Goal: Task Accomplishment & Management: Complete application form

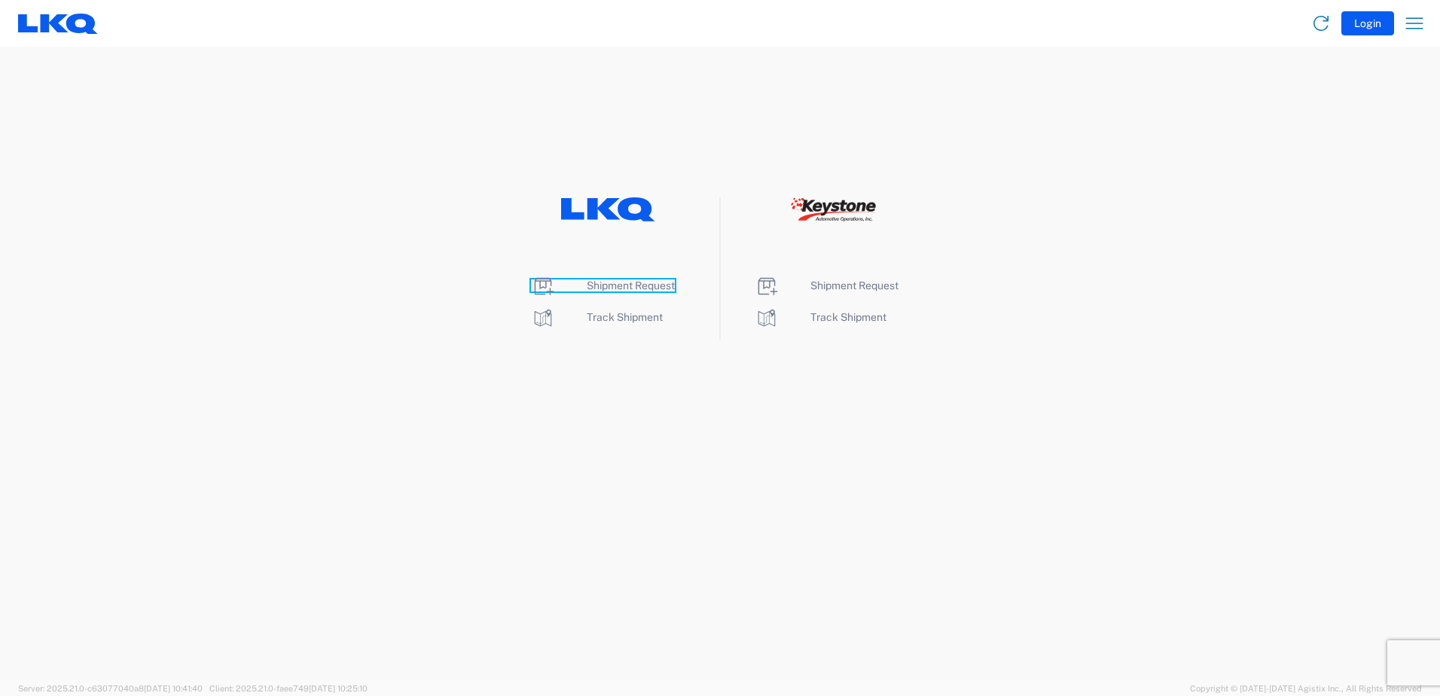
click at [649, 286] on span "Shipment Request" at bounding box center [631, 285] width 88 height 12
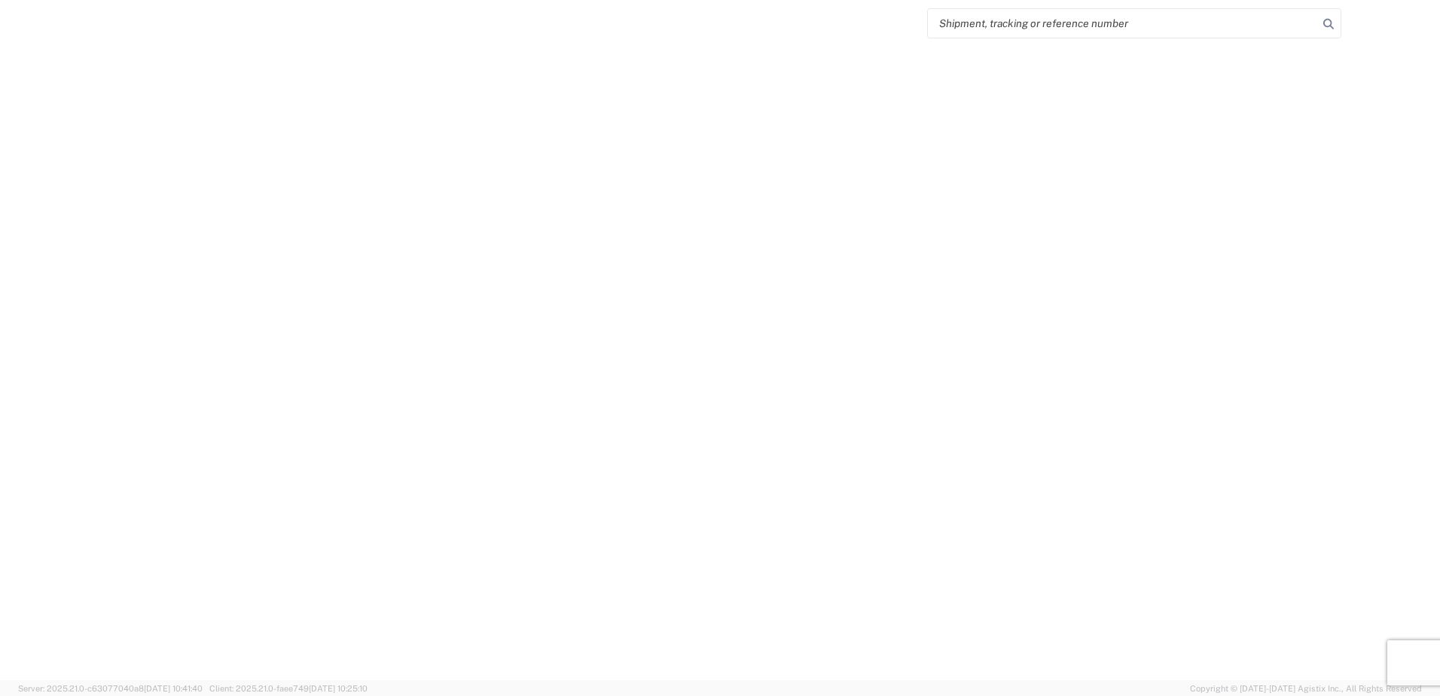
select select "FULL"
select select "LBS"
select select "IN"
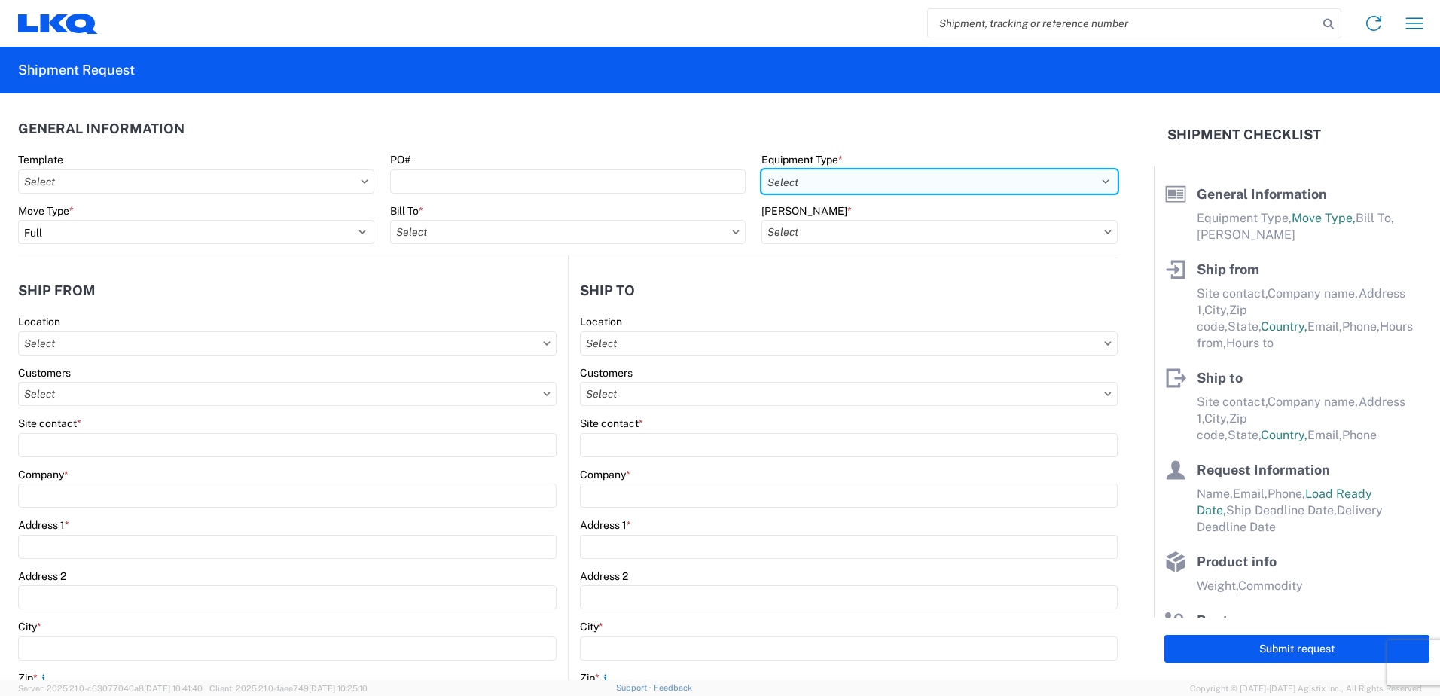
click at [866, 186] on select "Select 53’ Dry Van Flatbed Dropdeck (van) Lowboy (flatbed) Rail" at bounding box center [940, 181] width 356 height 24
select select "STDV"
click at [762, 169] on select "Select 53’ Dry Van Flatbed Dropdeck (van) Lowboy (flatbed) Rail" at bounding box center [940, 181] width 356 height 24
click at [533, 236] on input "text" at bounding box center [568, 232] width 356 height 24
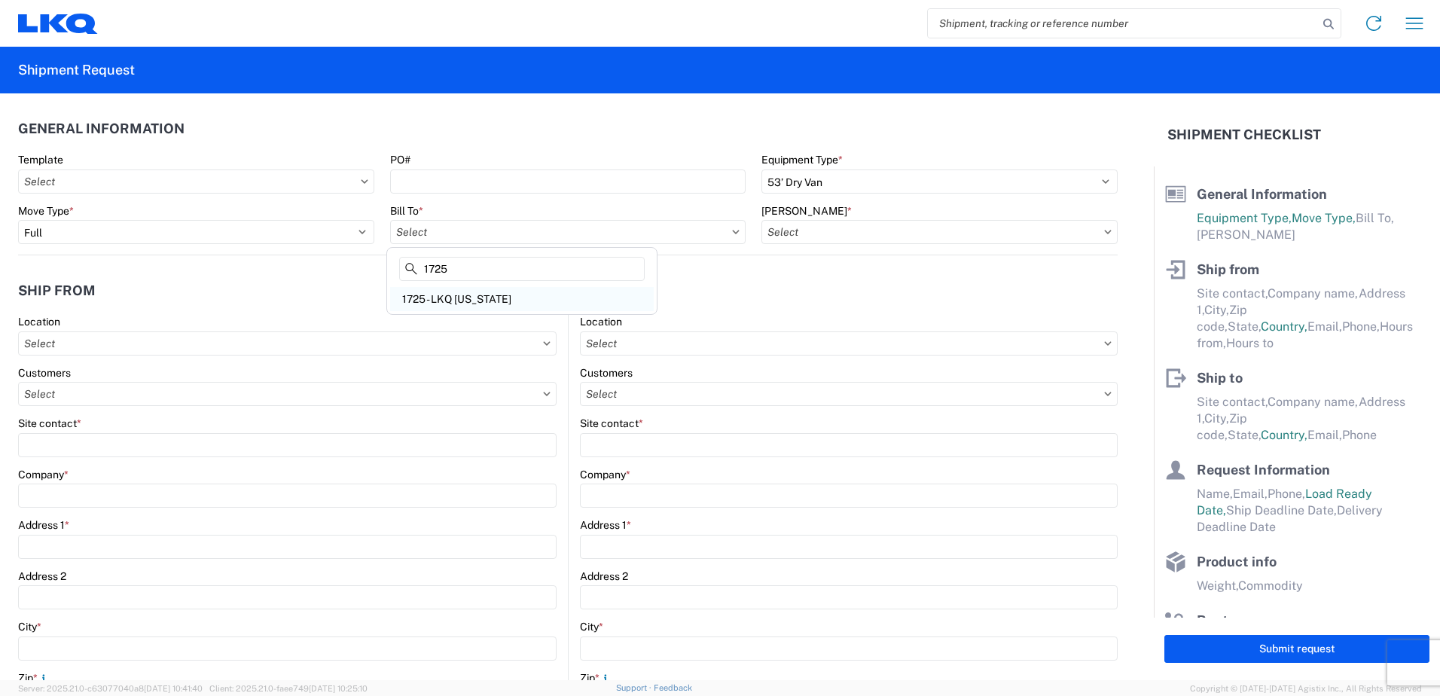
type input "1725"
click at [502, 291] on div "1725 - LKQ [US_STATE]" at bounding box center [522, 299] width 264 height 24
type input "1725 - LKQ [US_STATE]"
click at [853, 232] on input "text" at bounding box center [940, 232] width 356 height 24
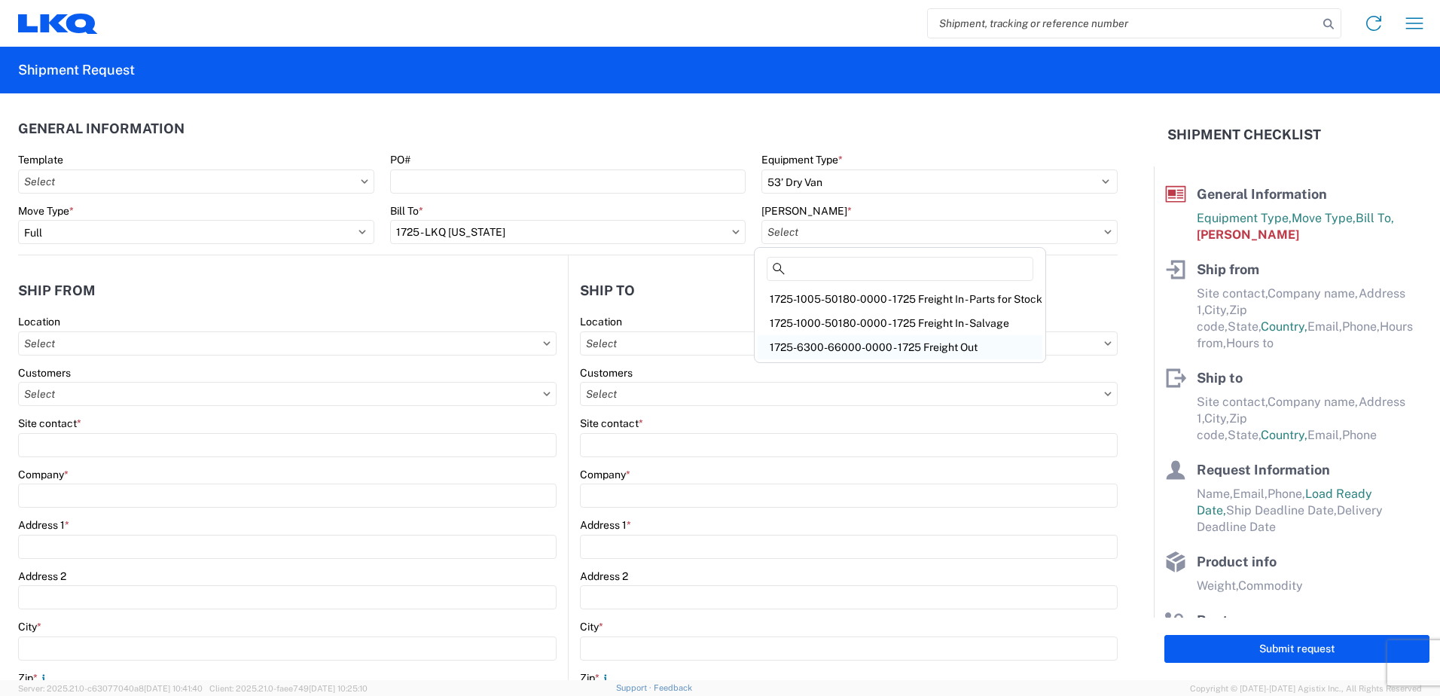
click at [846, 349] on div "1725-6300-66000-0000 - 1725 Freight Out" at bounding box center [900, 347] width 285 height 24
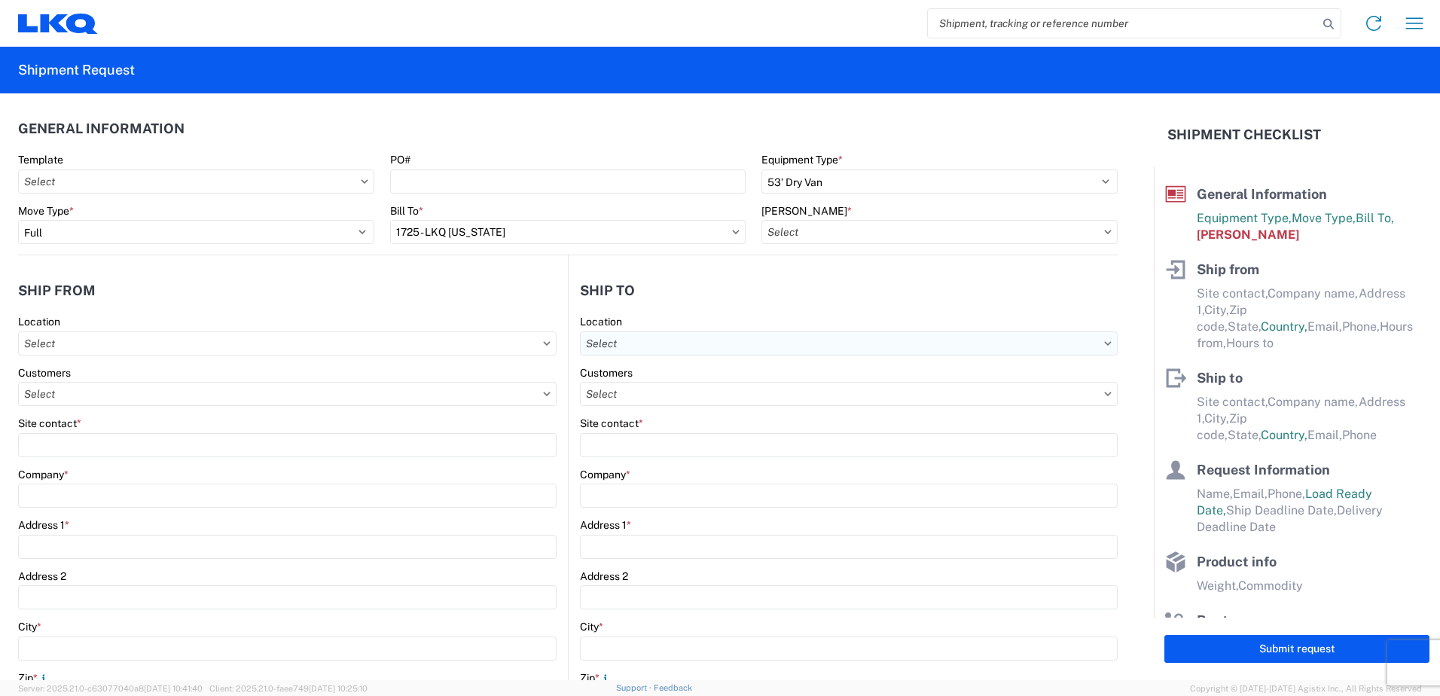
type input "1725-6300-66000-0000 - 1725 Freight Out"
click at [228, 346] on input "text" at bounding box center [287, 343] width 539 height 24
type input "1725"
click at [154, 417] on div "1725 - LKQ [US_STATE]" at bounding box center [154, 410] width 264 height 24
type input "1725 - LKQ [US_STATE]"
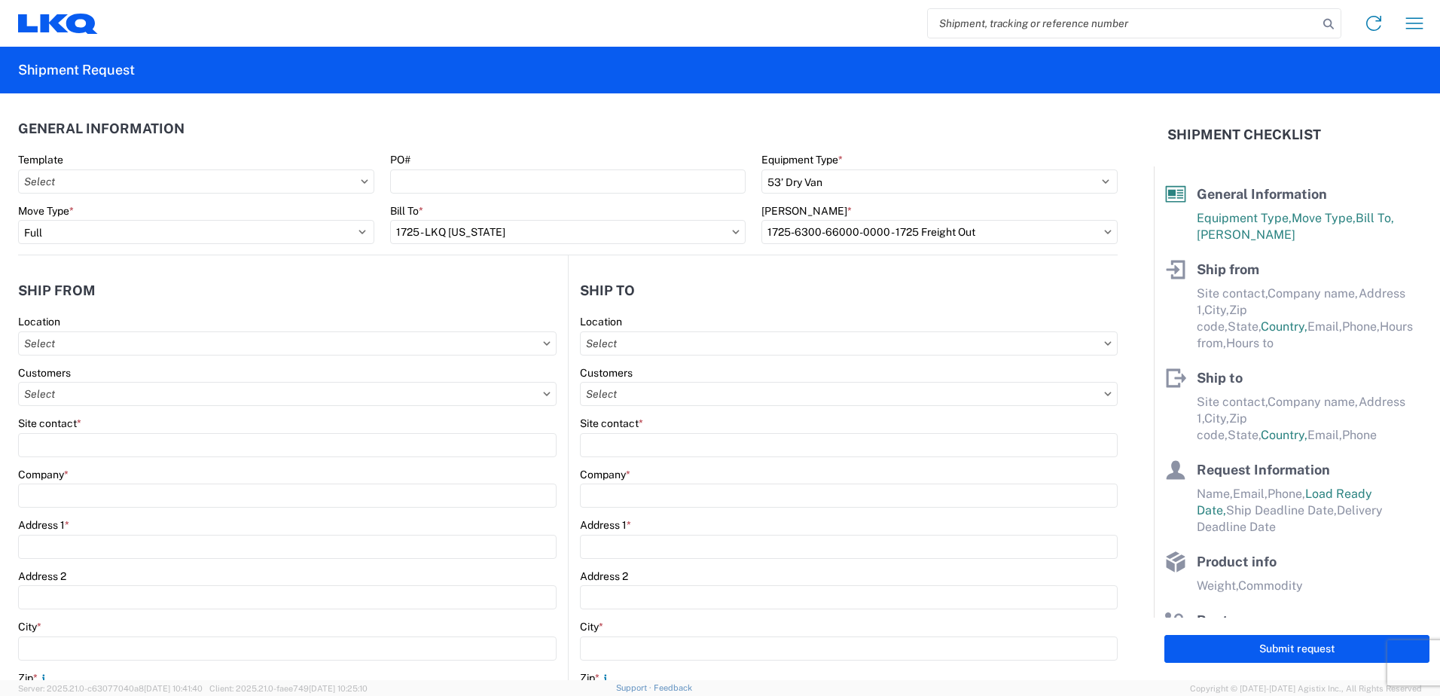
type input "LKQ Corporation"
type input "4995 Copper Sage"
type input "[GEOGRAPHIC_DATA]"
type input "89081"
select select "NV"
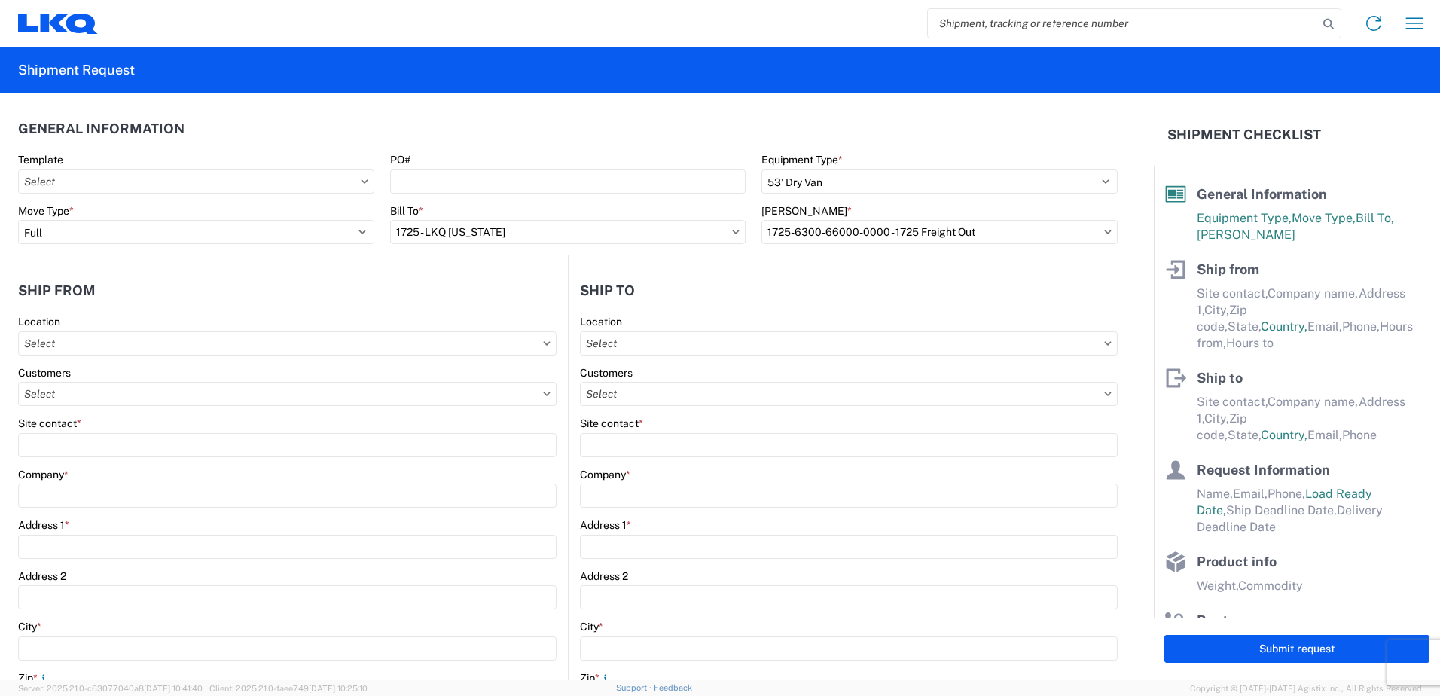
select select "US"
type input "07:00"
type input "10:00"
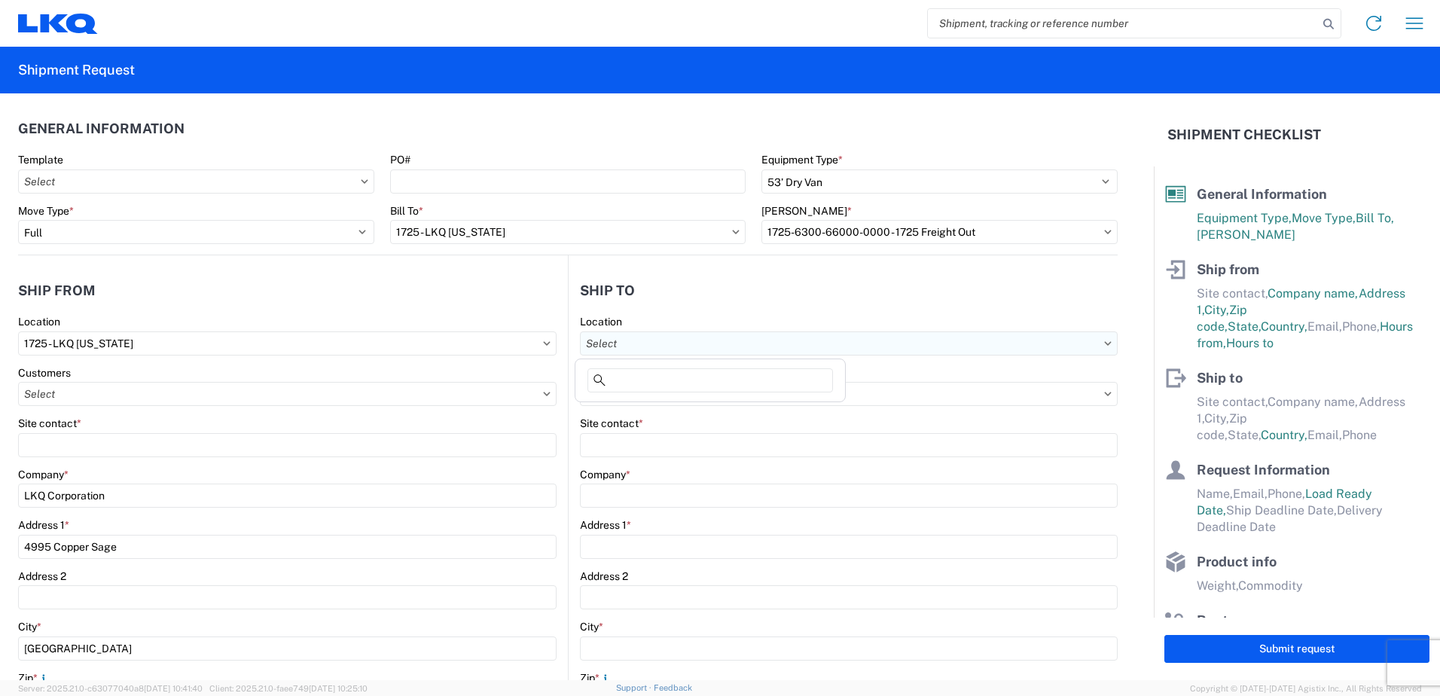
click at [694, 344] on input "text" at bounding box center [849, 343] width 538 height 24
type input "1769"
click at [718, 417] on div "1769 - [US_STATE] Core" at bounding box center [711, 410] width 264 height 24
type input "1769 - [US_STATE] Core"
type input "LKQ Corporation"
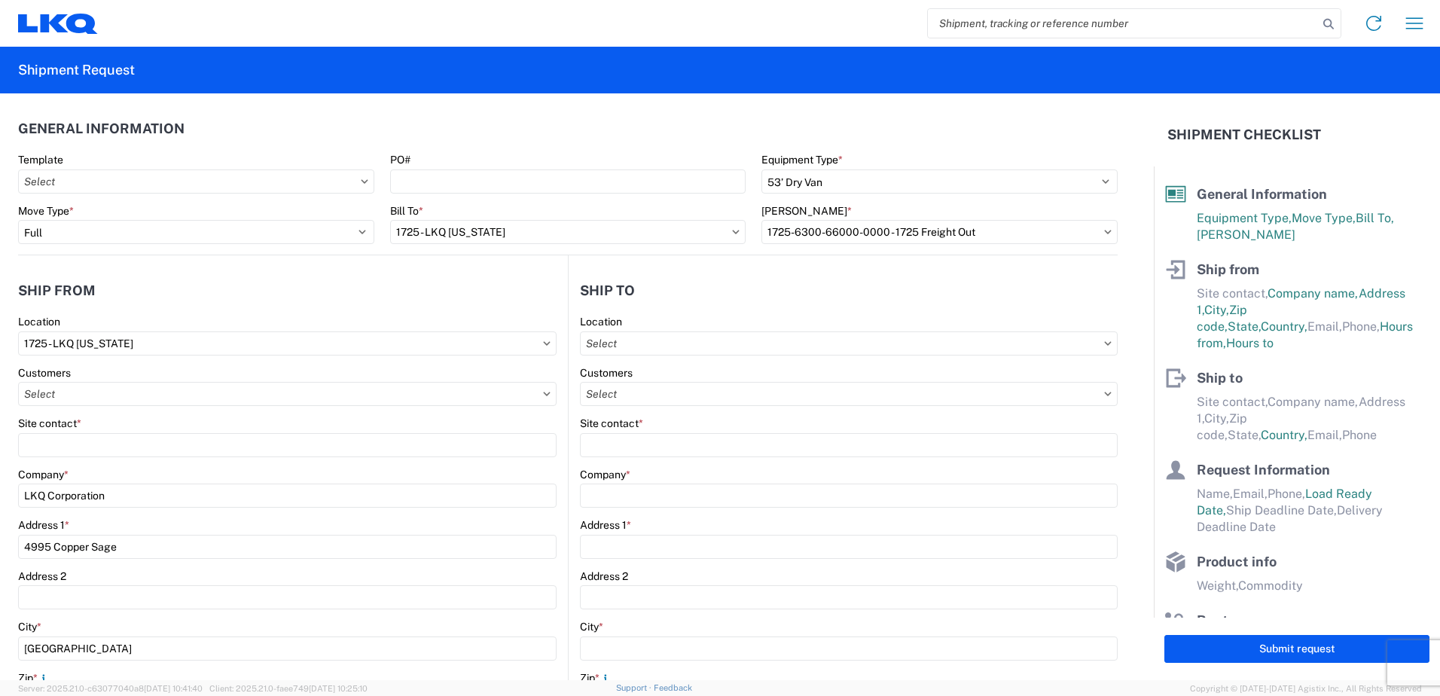
type input "[STREET_ADDRESS][PERSON_NAME]"
type input "[GEOGRAPHIC_DATA]"
type input "91761"
select select "US"
type input "[PHONE_NUMBER]"
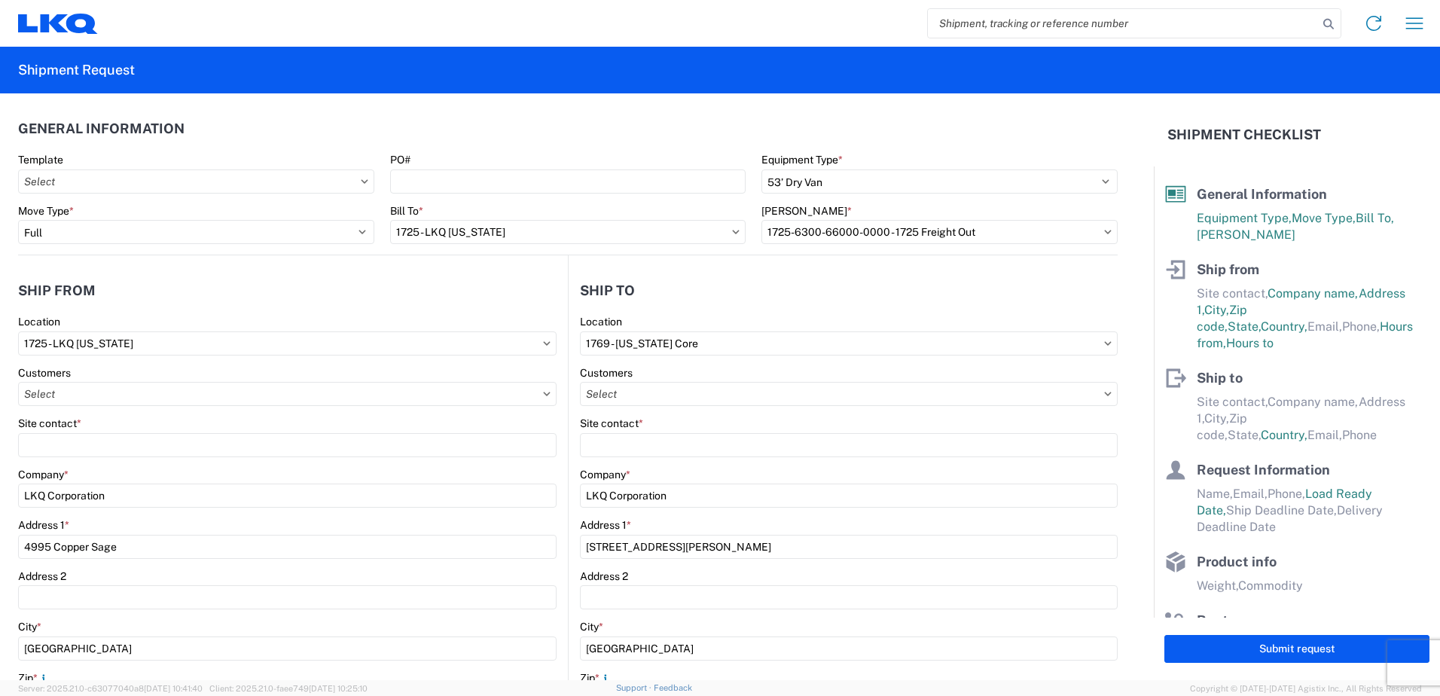
select select "CA"
click at [95, 397] on input "text" at bounding box center [287, 394] width 539 height 24
click at [377, 428] on div "Site contact *" at bounding box center [287, 424] width 539 height 14
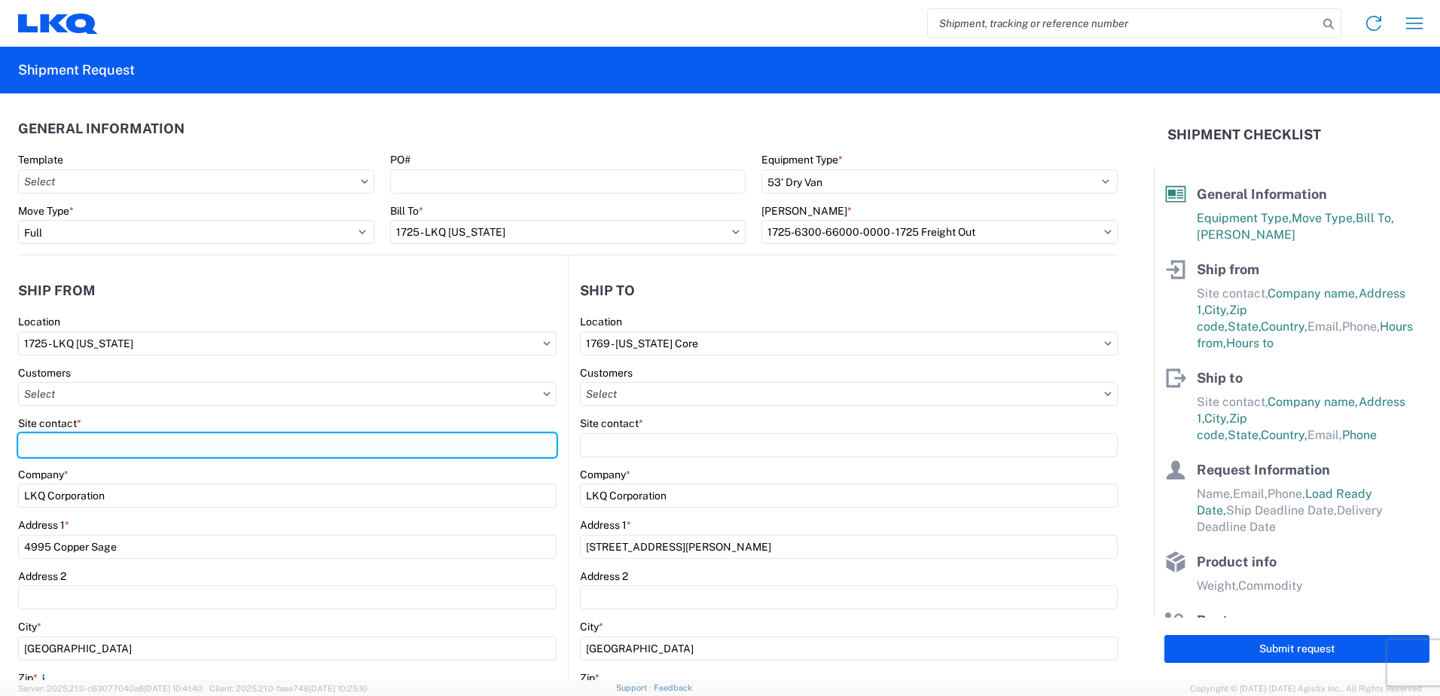
click at [348, 450] on input "Site contact *" at bounding box center [287, 445] width 539 height 24
type input "[PERSON_NAME]"
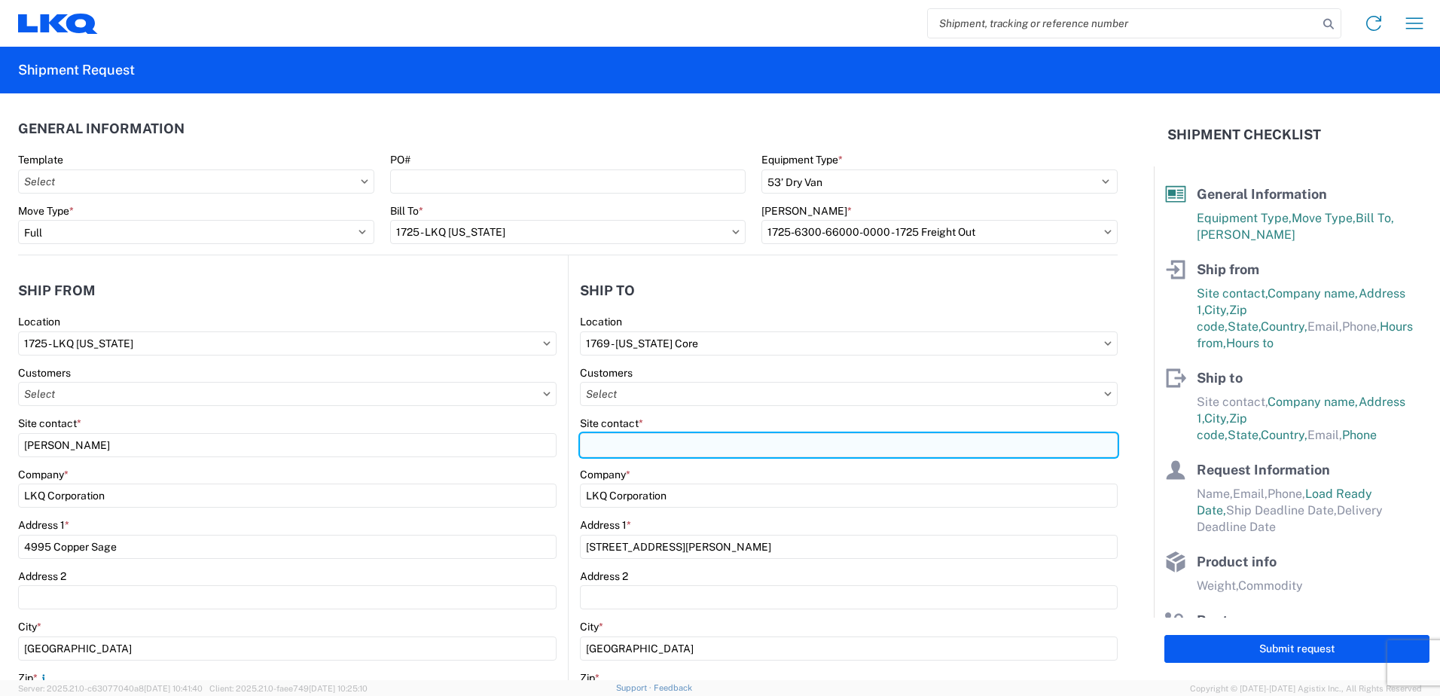
click at [722, 439] on input "Site contact *" at bounding box center [849, 445] width 538 height 24
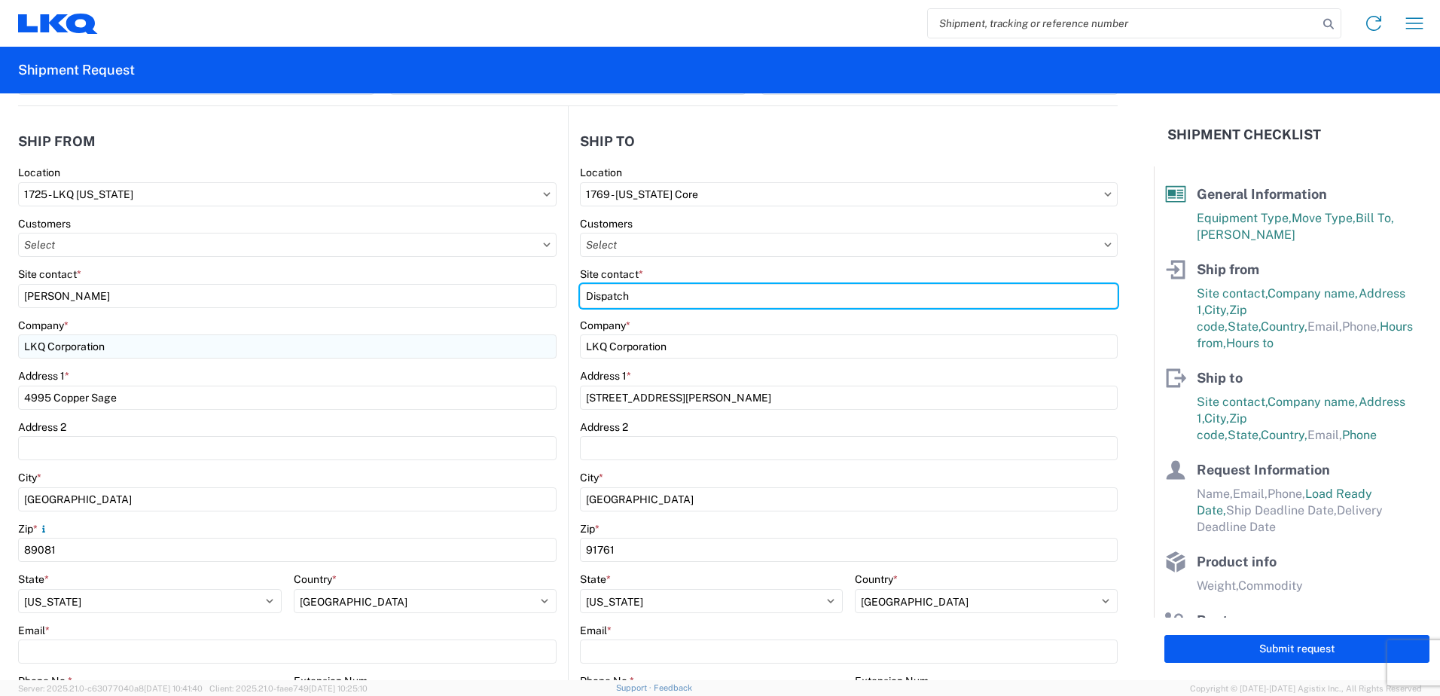
scroll to position [226, 0]
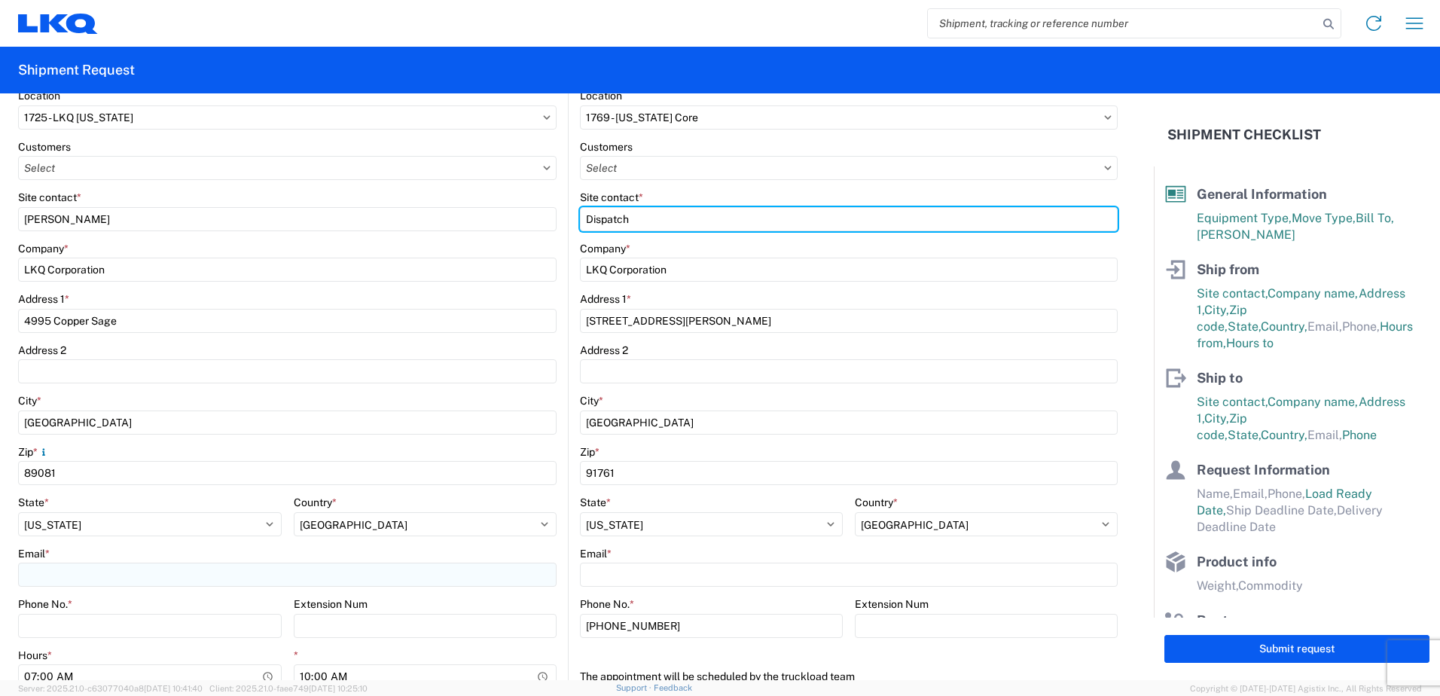
type input "Dispatch"
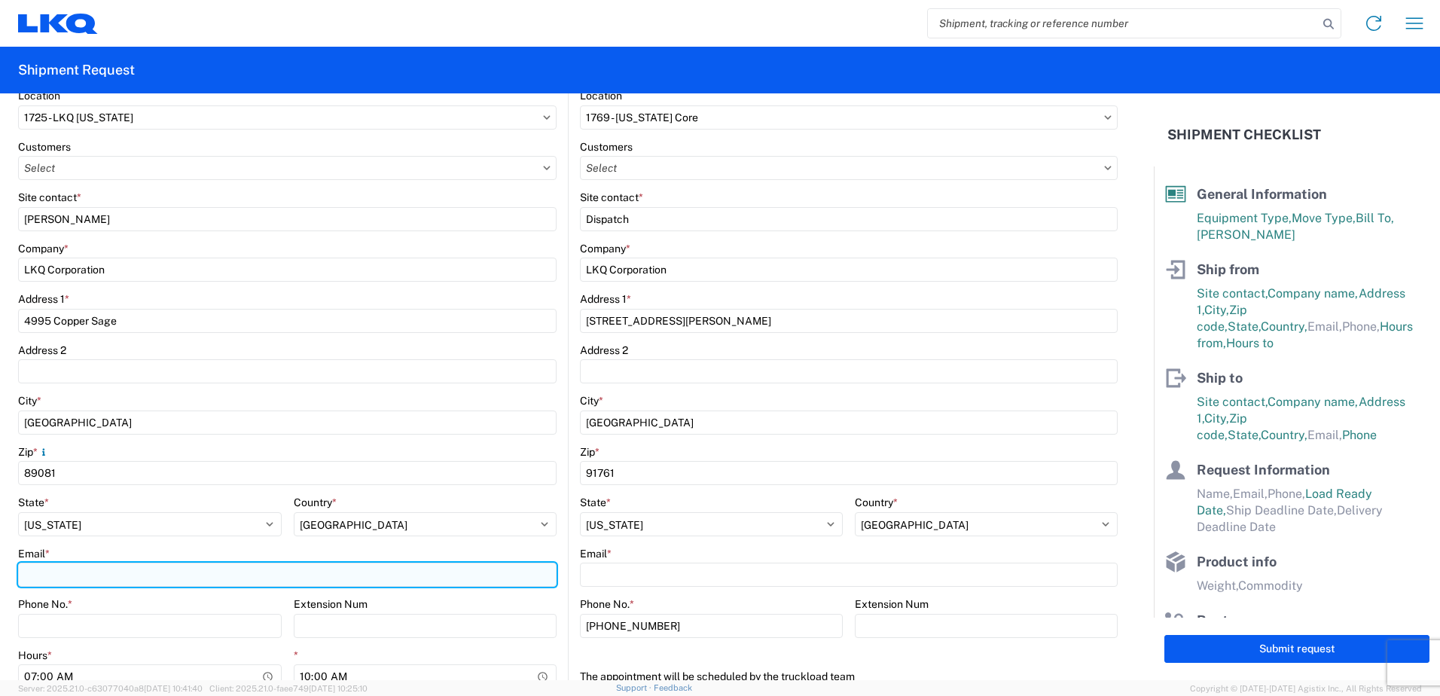
click at [168, 574] on input "Email *" at bounding box center [287, 575] width 539 height 24
type input "[EMAIL_ADDRESS][DOMAIN_NAME]"
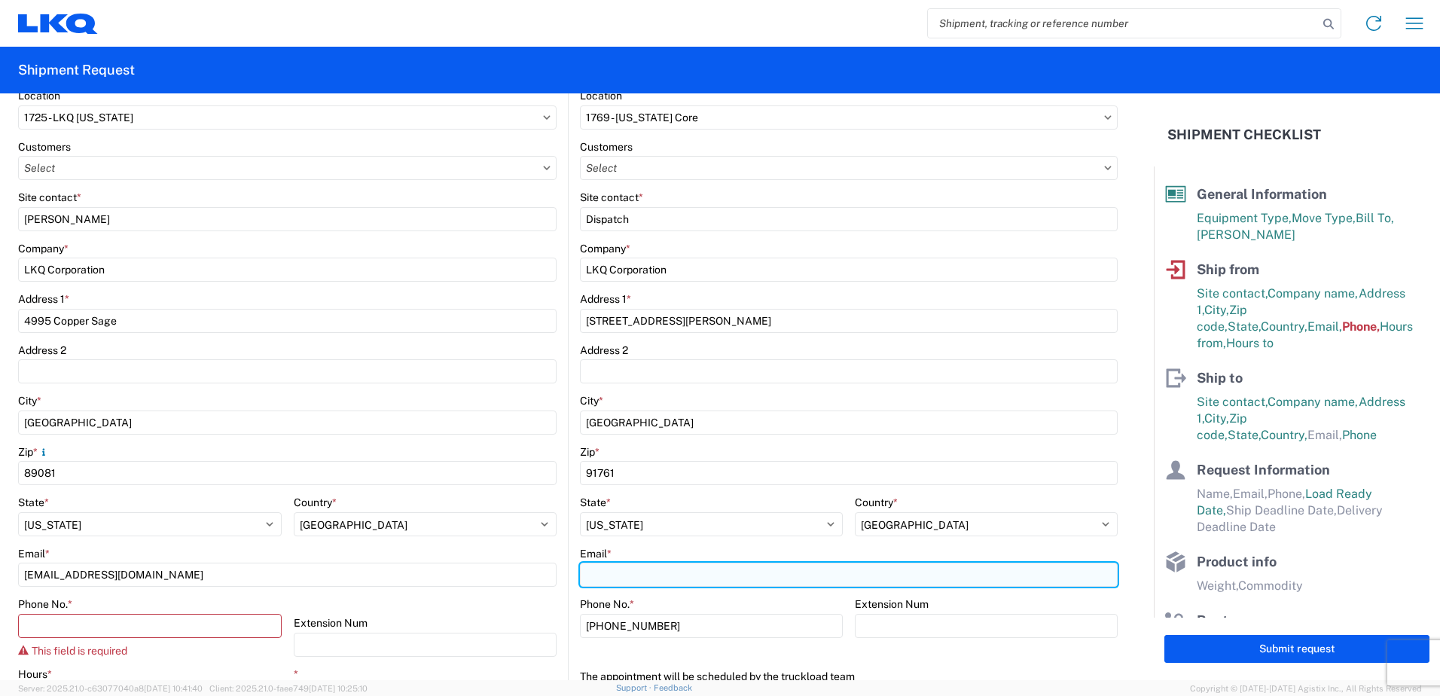
click at [751, 582] on input "Email *" at bounding box center [849, 575] width 538 height 24
type input "[EMAIL_ADDRESS][DOMAIN_NAME]"
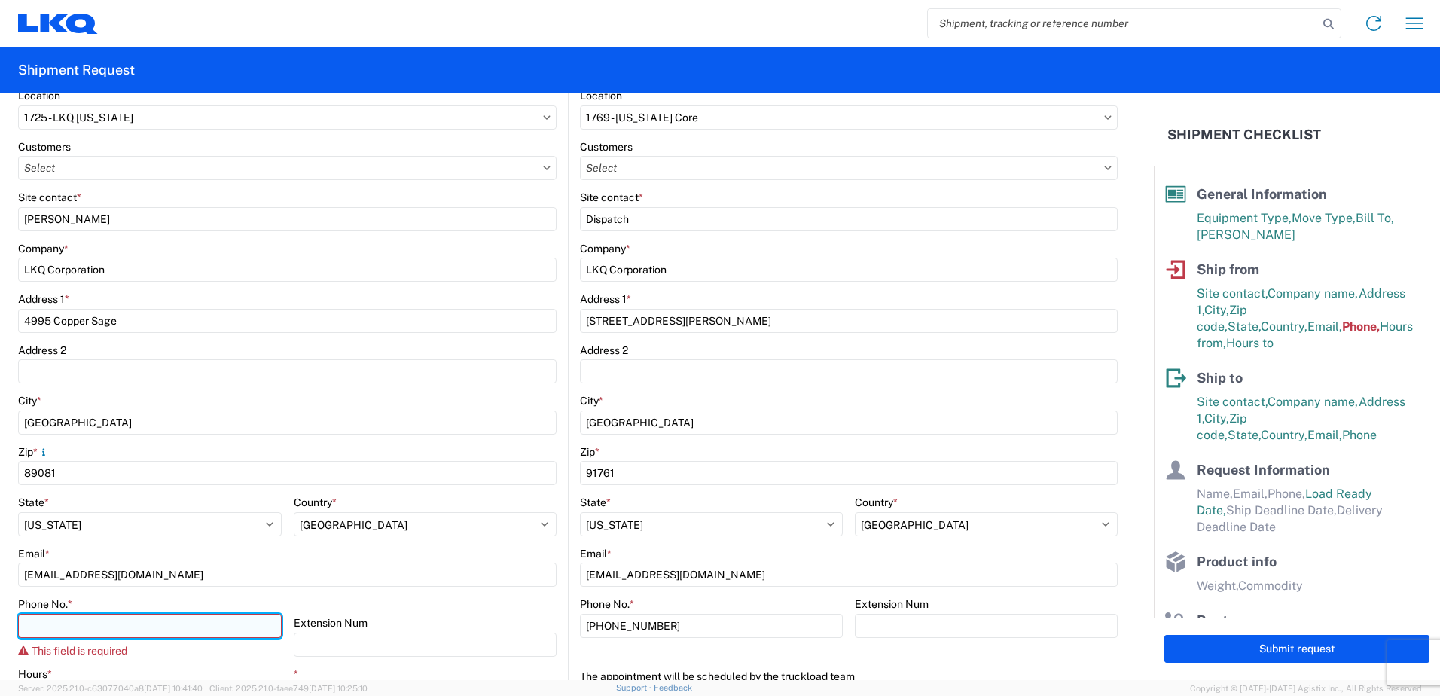
click at [59, 618] on input "Phone No. *" at bounding box center [150, 626] width 264 height 24
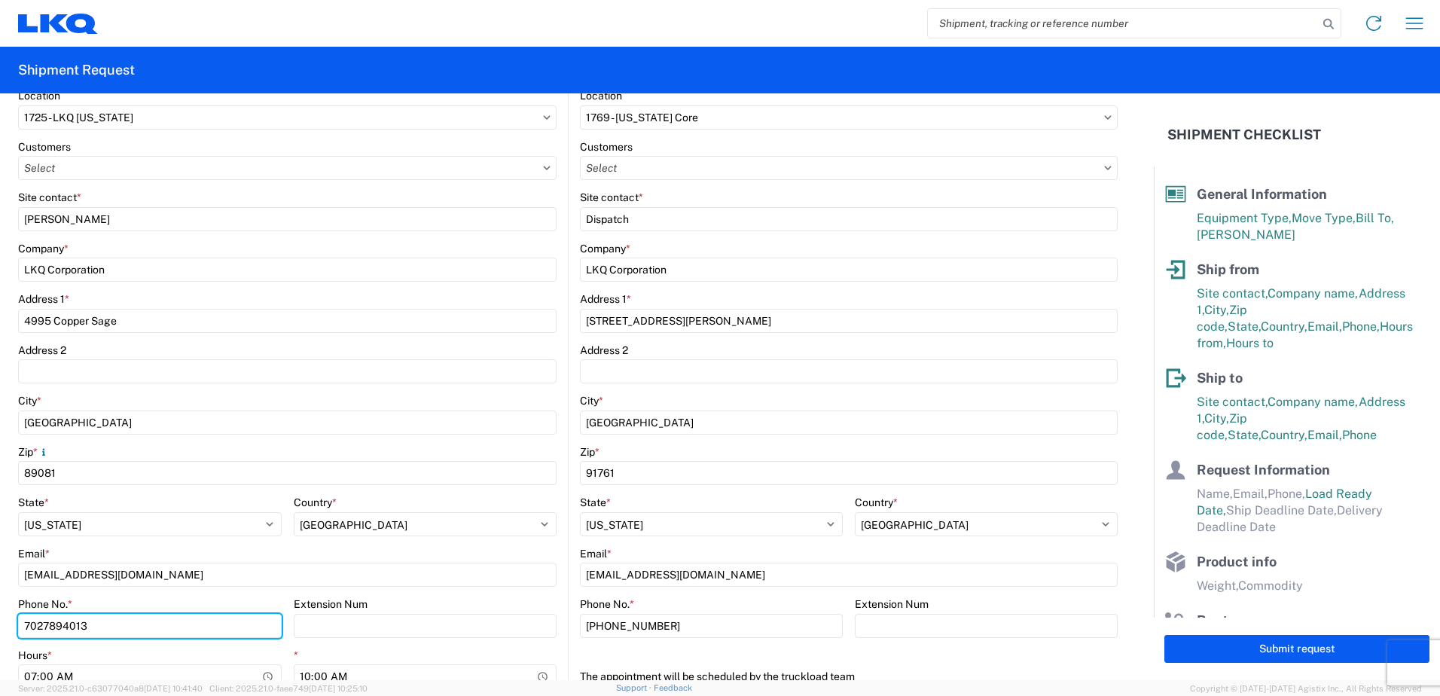
type input "7027894013"
click at [476, 652] on div "*" at bounding box center [426, 656] width 264 height 14
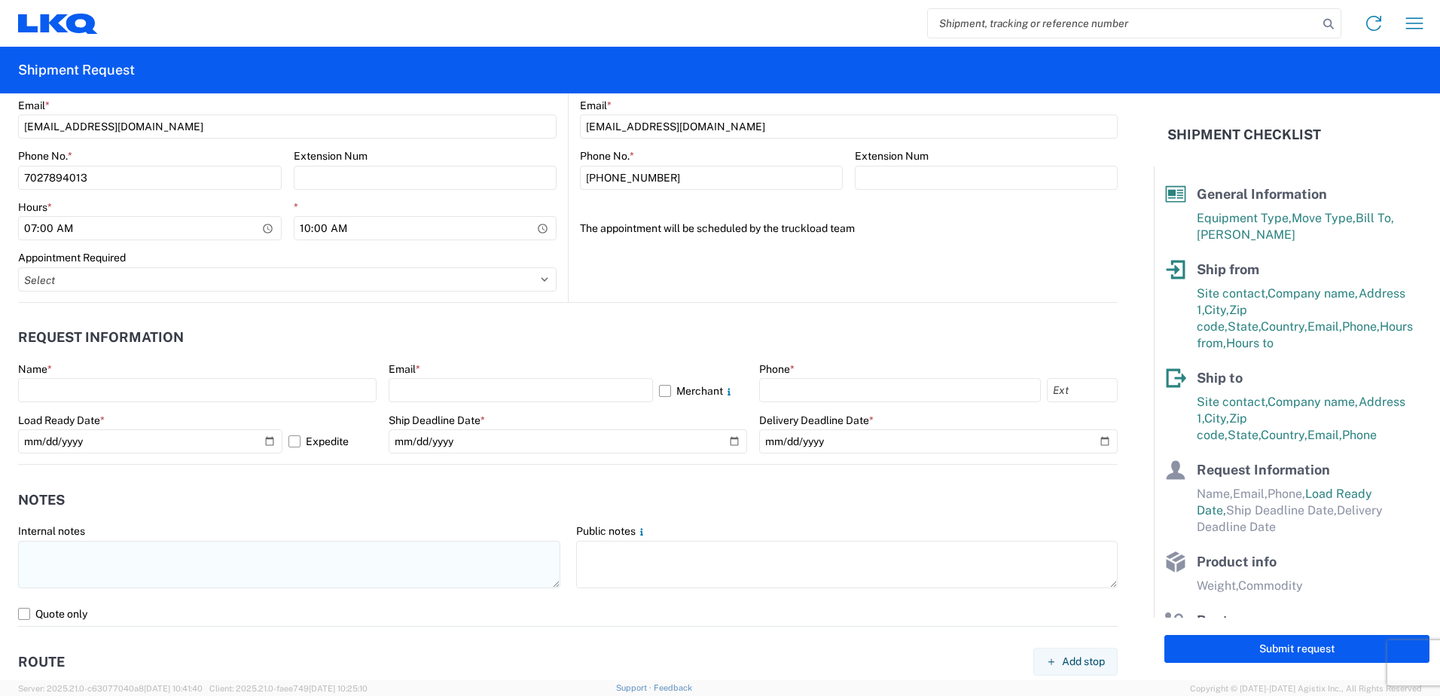
scroll to position [678, 0]
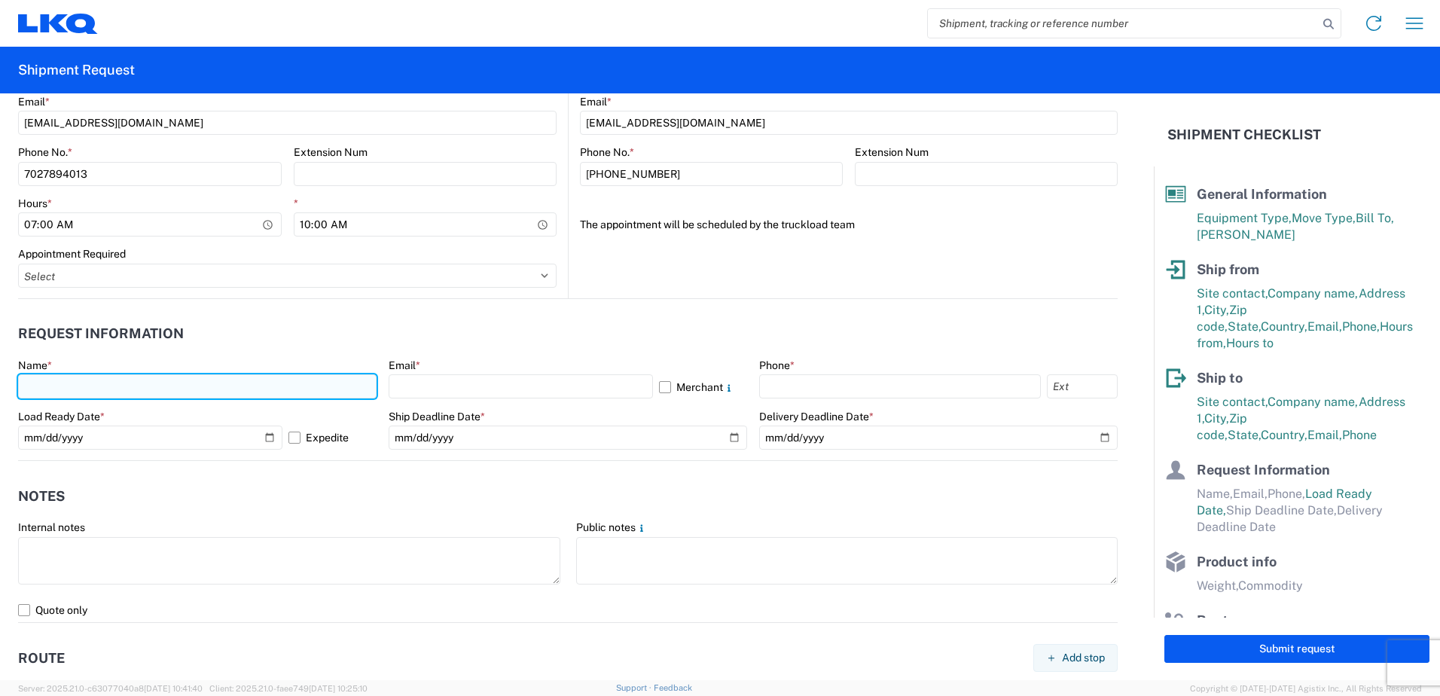
click at [133, 392] on input "text" at bounding box center [197, 386] width 359 height 24
type input "[PERSON_NAME]"
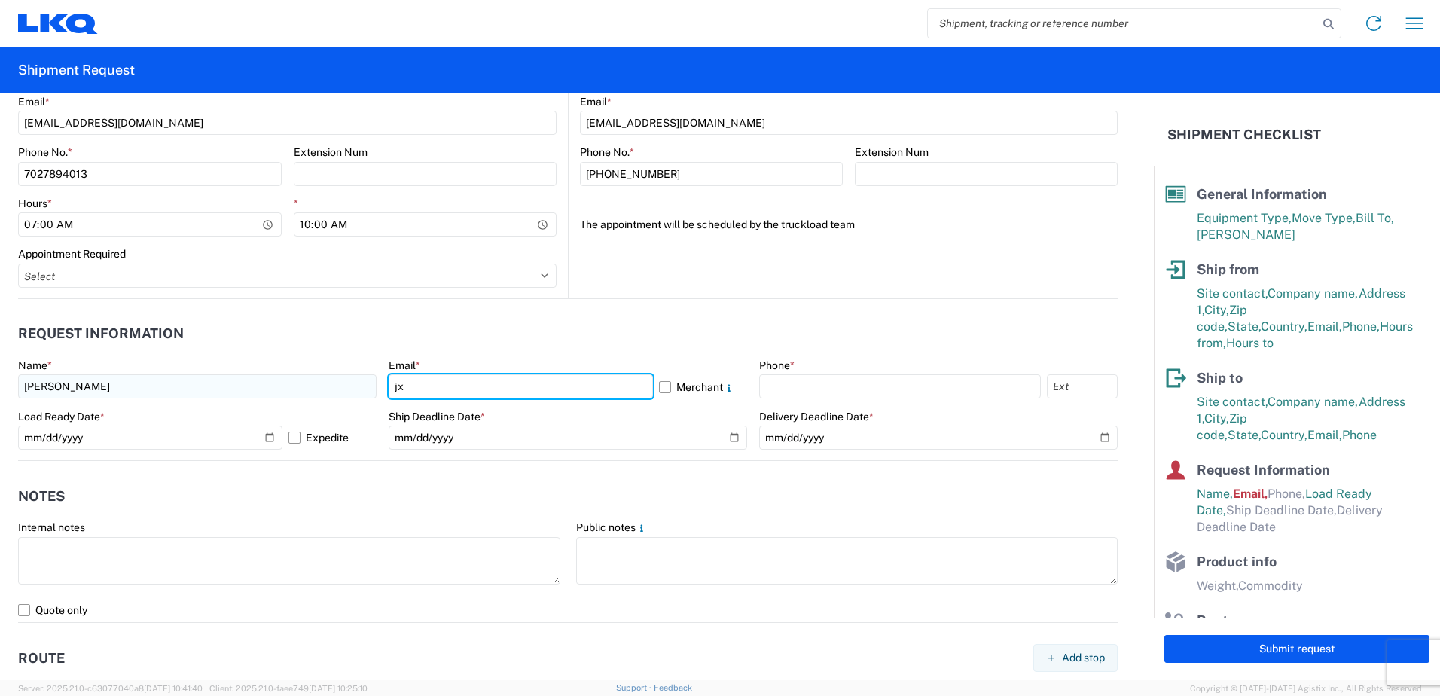
type input "[EMAIL_ADDRESS][DOMAIN_NAME]"
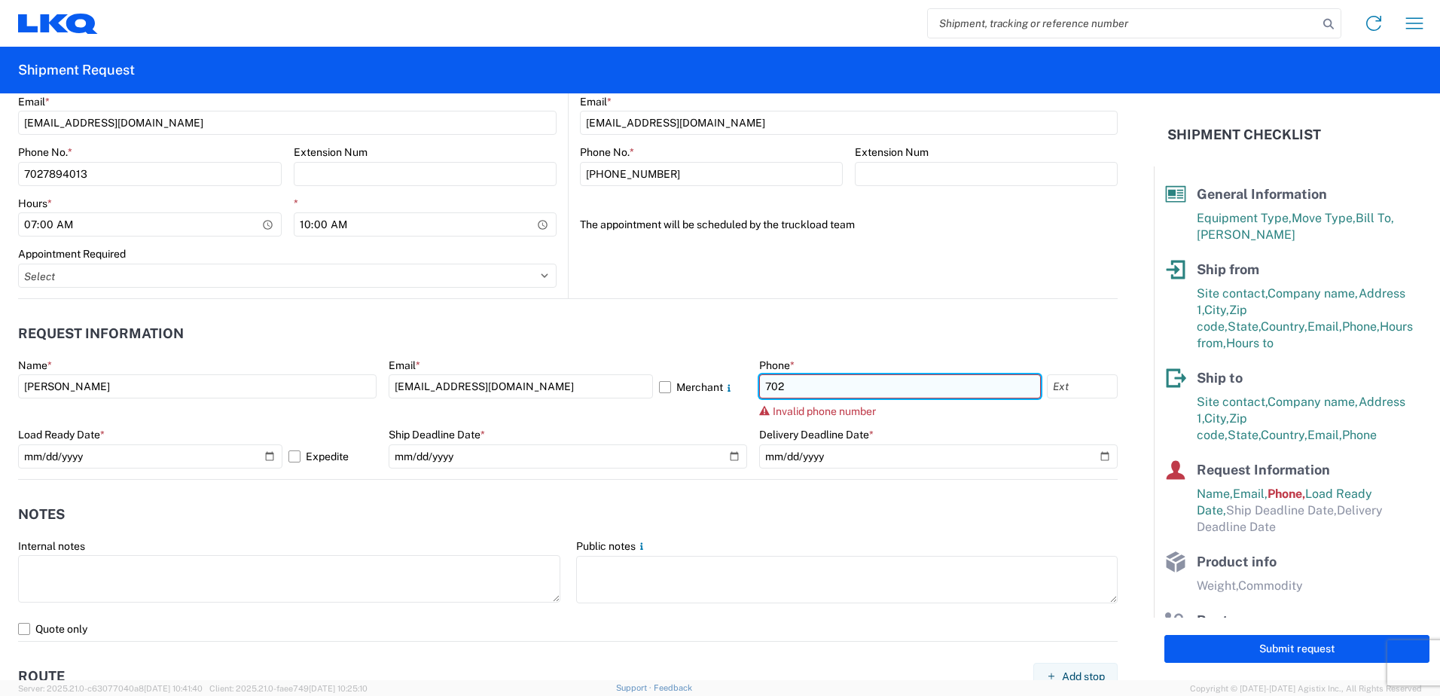
click at [873, 388] on input "702" at bounding box center [900, 386] width 282 height 24
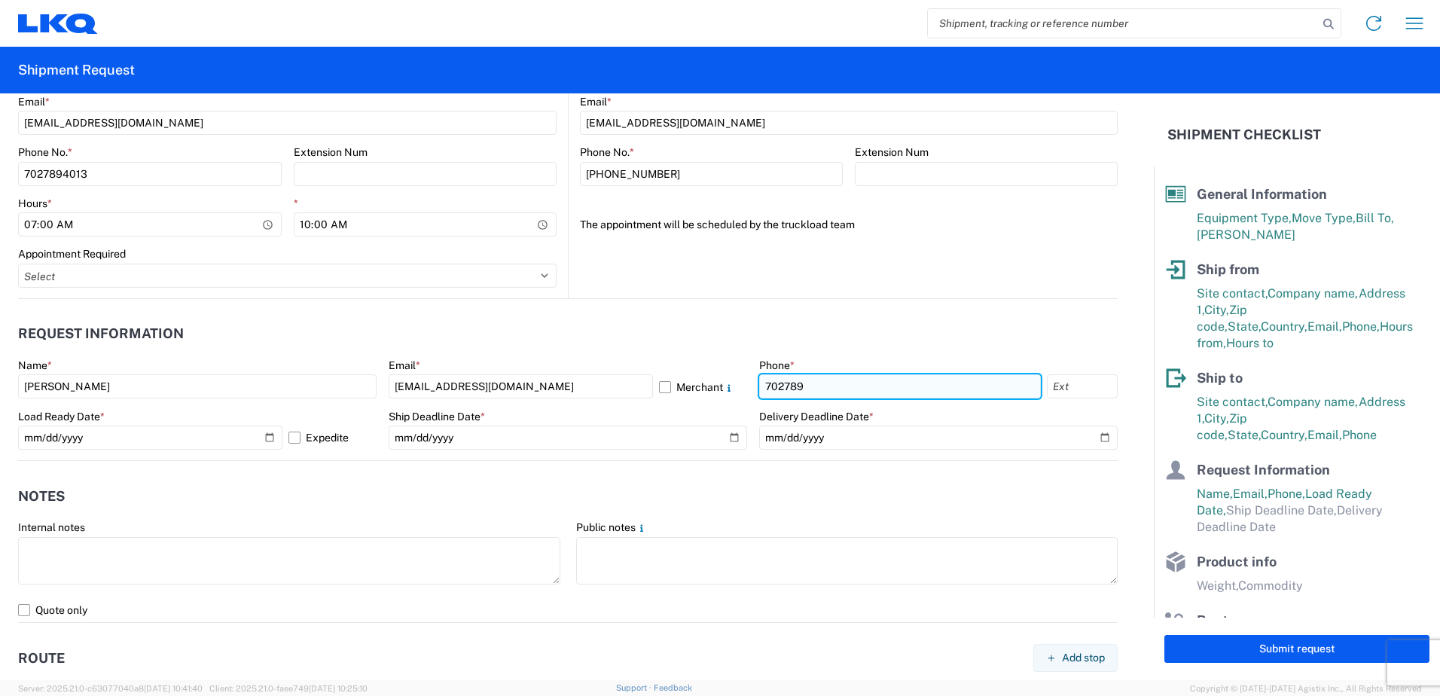
type input "7027894013"
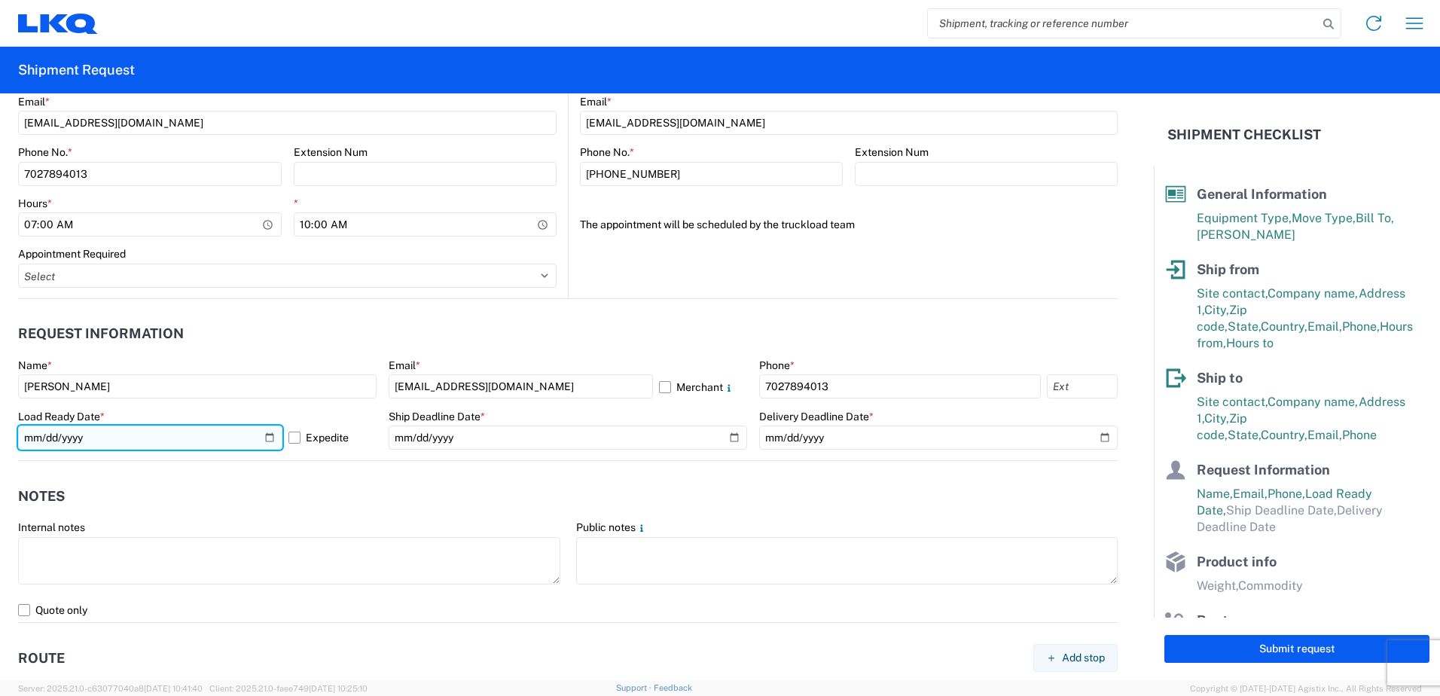
click at [267, 438] on input "[DATE]" at bounding box center [150, 438] width 264 height 24
type input "[DATE]"
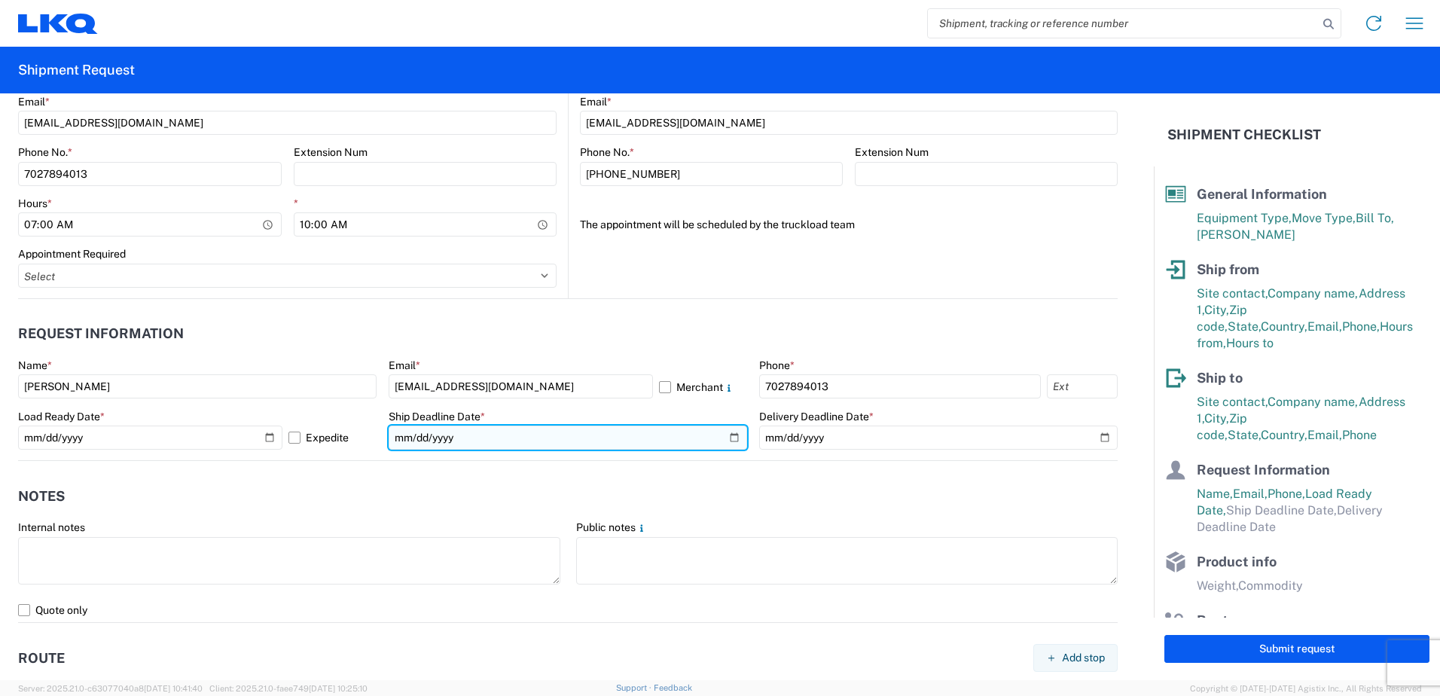
click at [730, 438] on input "date" at bounding box center [568, 438] width 359 height 24
type input "[DATE]"
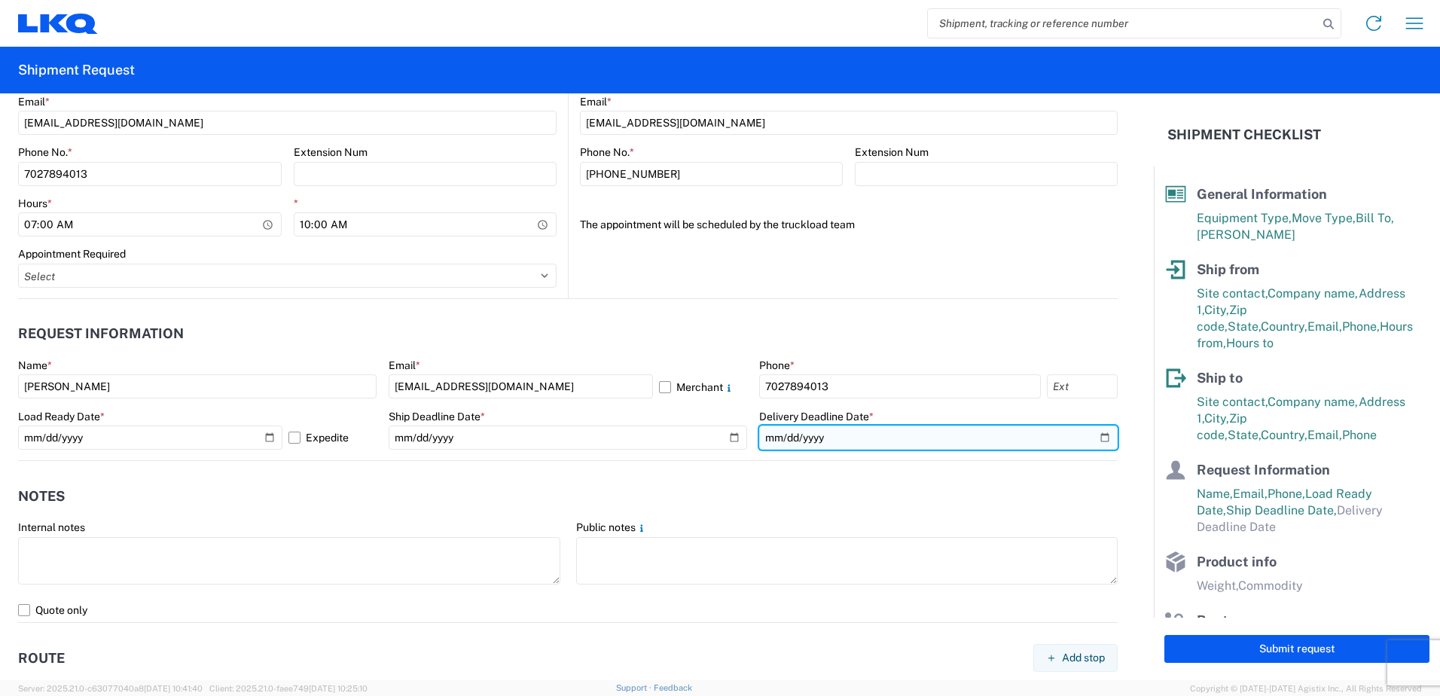
click at [1094, 437] on input "date" at bounding box center [938, 438] width 359 height 24
type input "[DATE]"
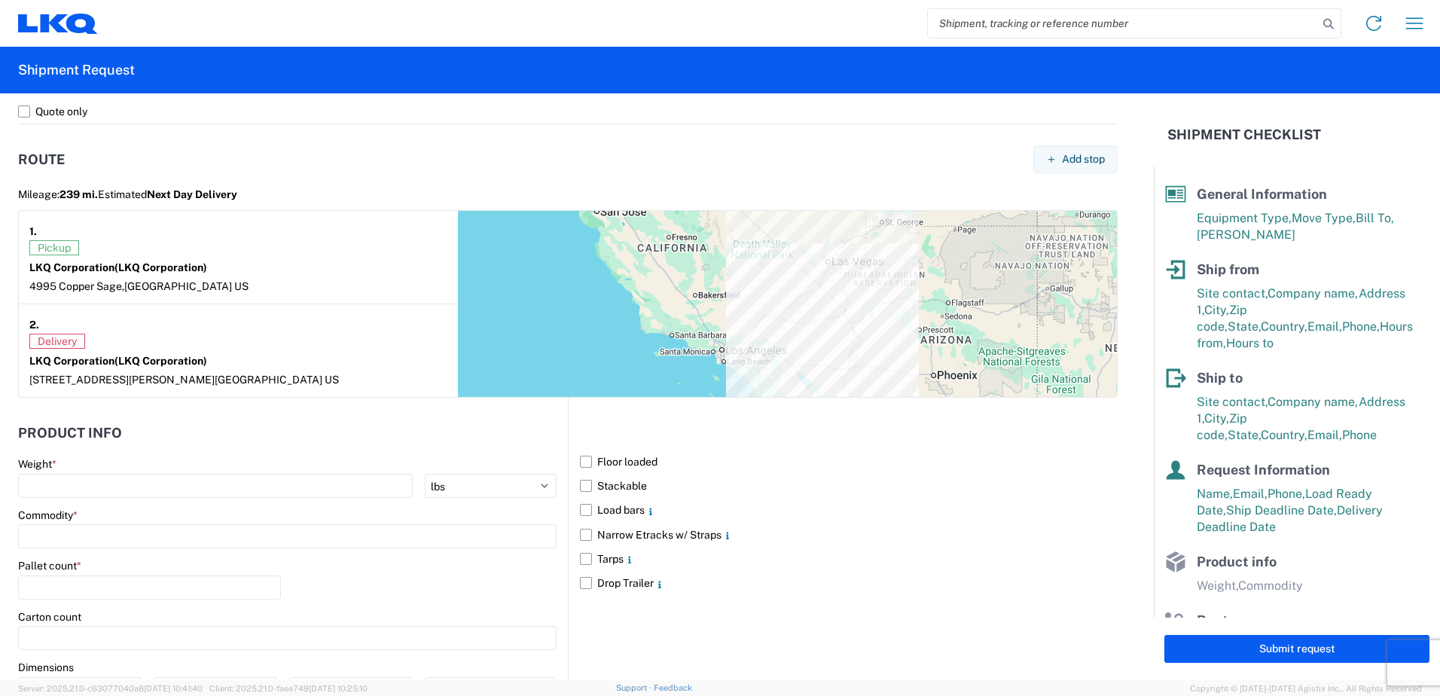
scroll to position [1205, 0]
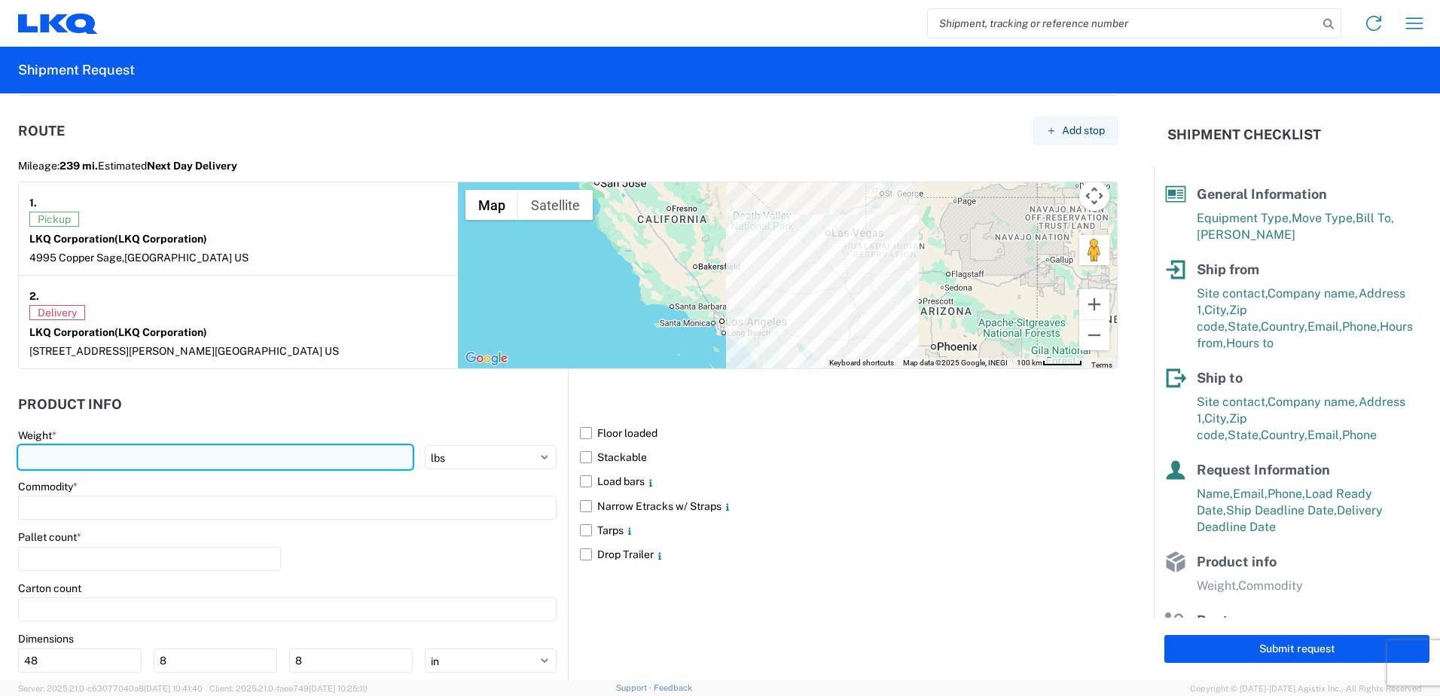
click at [189, 464] on input "number" at bounding box center [215, 457] width 395 height 24
type input "42000"
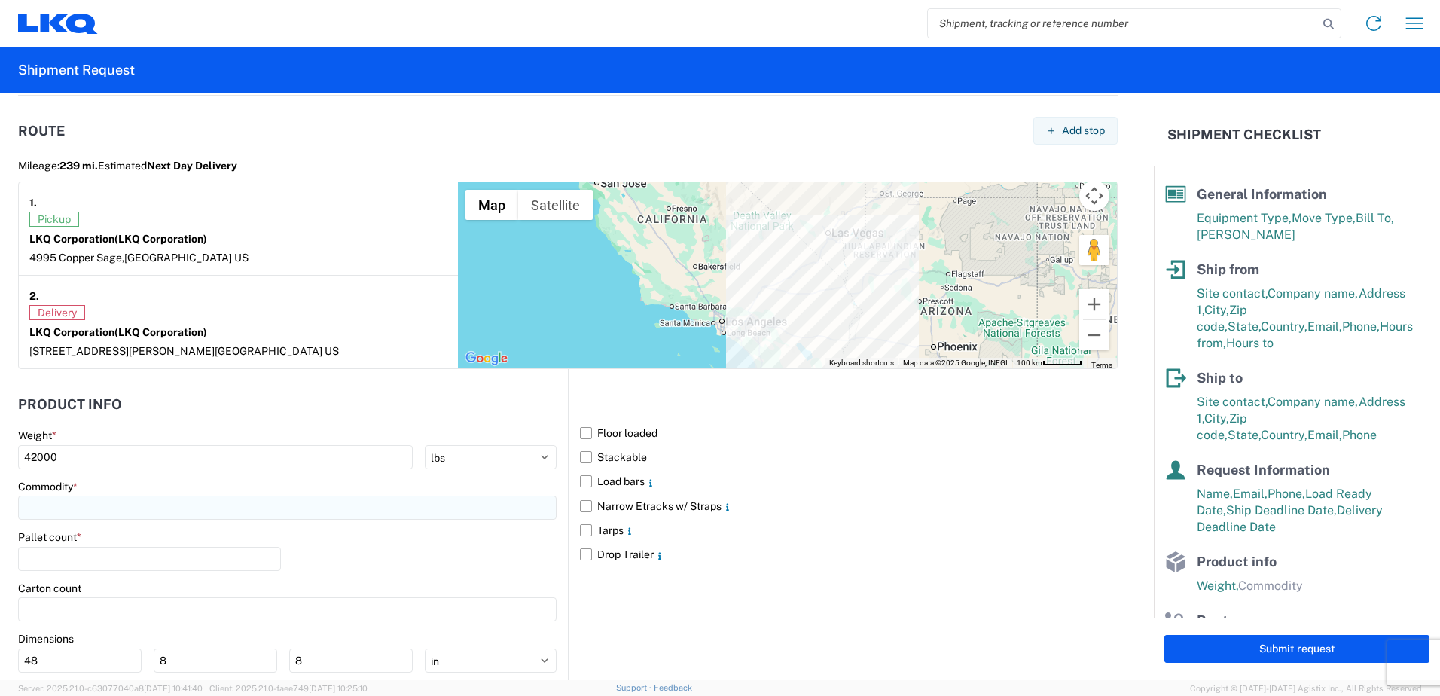
click at [295, 505] on input at bounding box center [287, 508] width 539 height 24
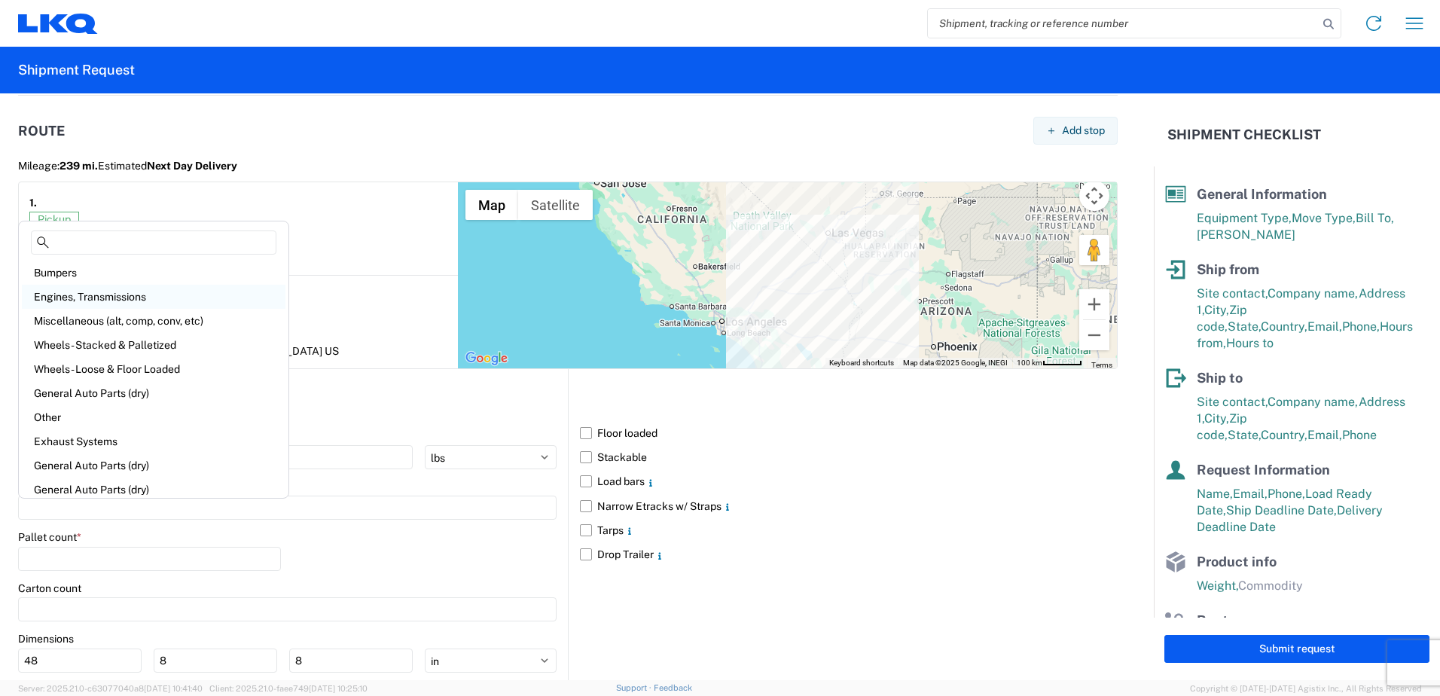
click at [124, 297] on div "Engines, Transmissions" at bounding box center [154, 297] width 264 height 24
type input "Engines, Transmissions"
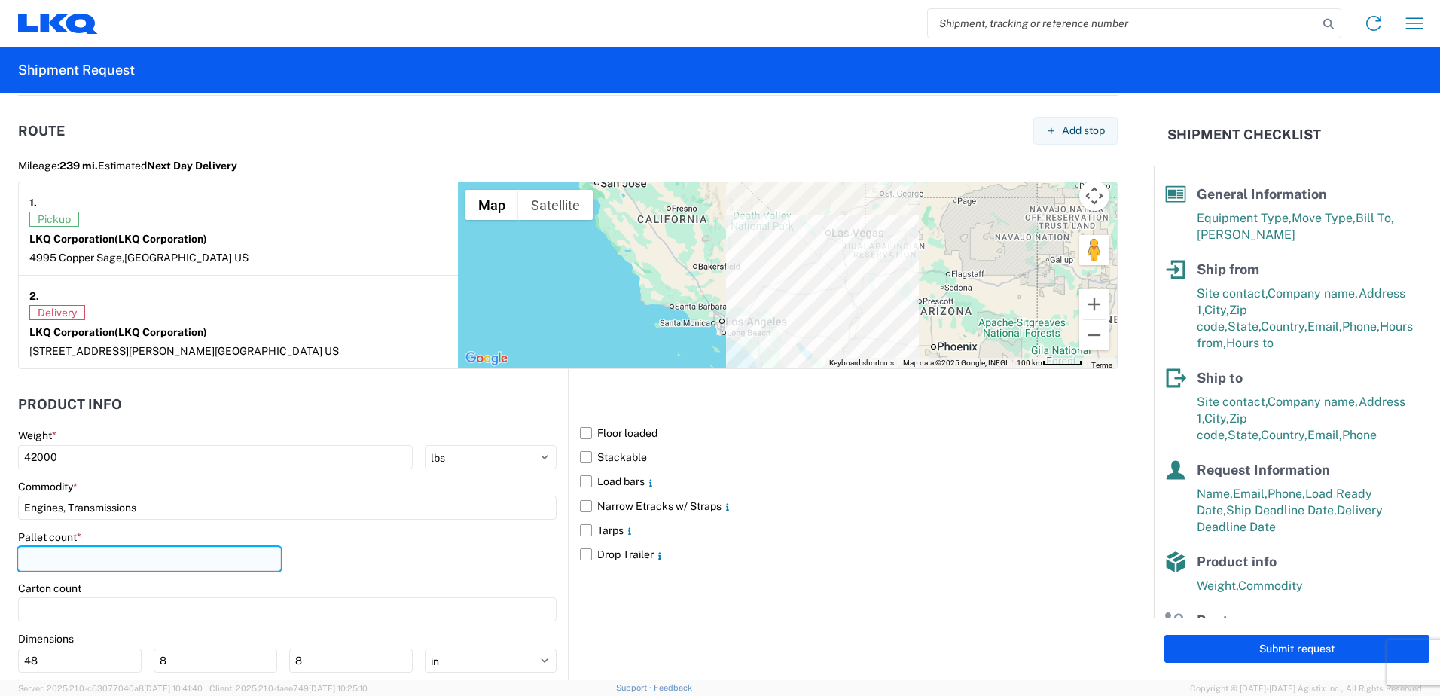
click at [124, 556] on input "number" at bounding box center [149, 559] width 263 height 24
type input "24"
click at [437, 544] on div "Pallet count * 24" at bounding box center [287, 555] width 539 height 51
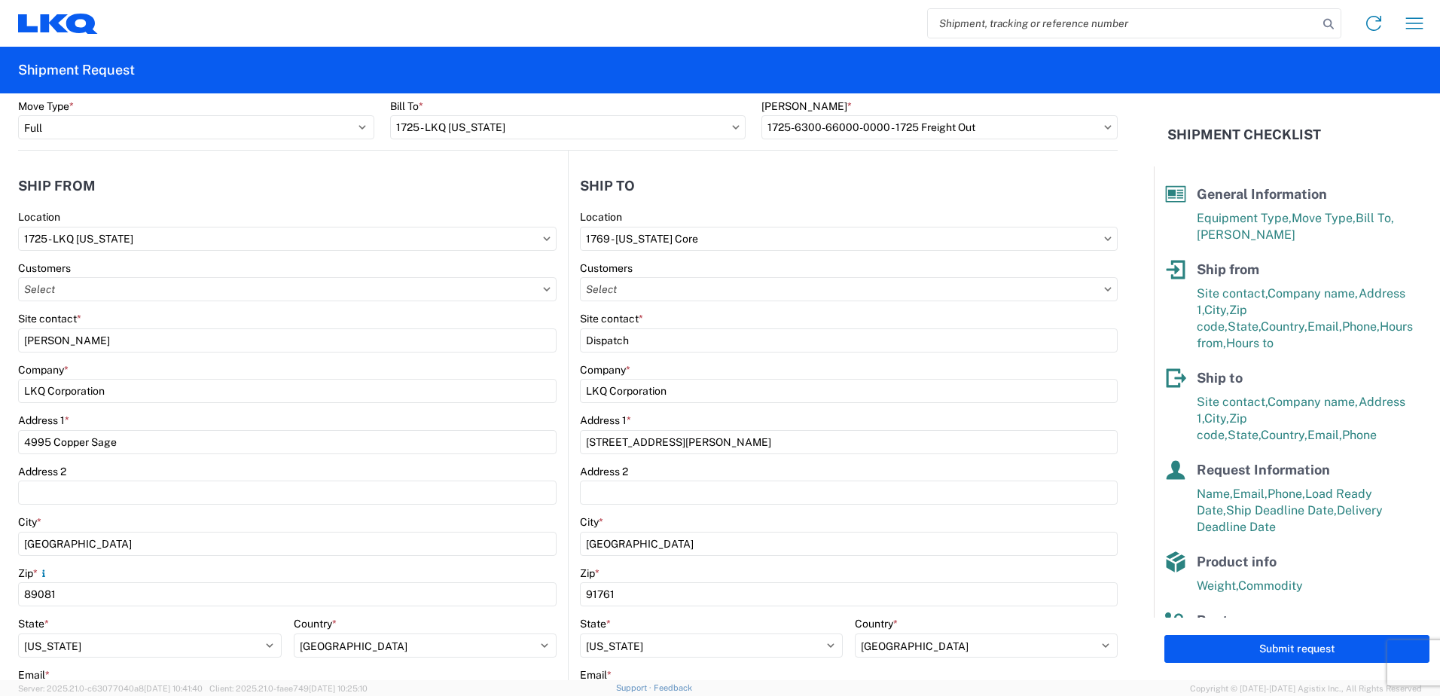
scroll to position [0, 0]
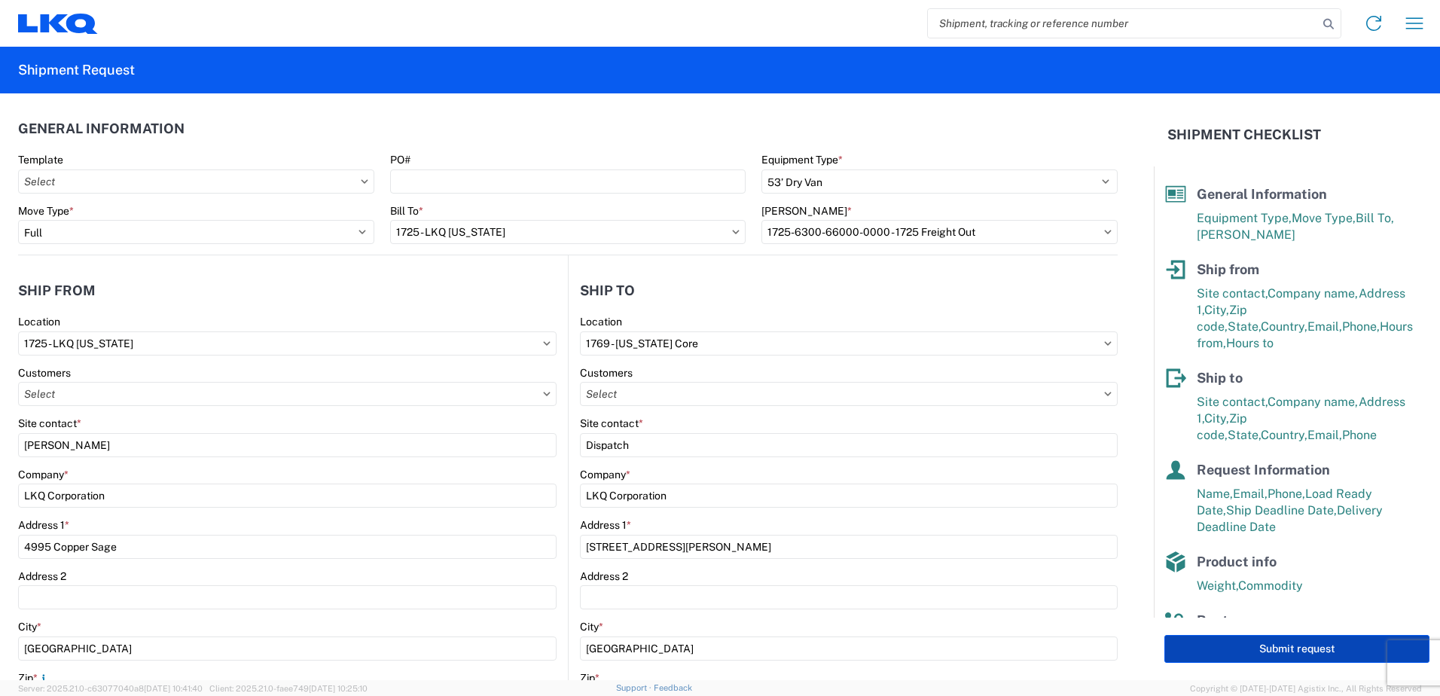
click at [1274, 648] on button "Submit request" at bounding box center [1297, 649] width 265 height 28
